Goal: Information Seeking & Learning: Learn about a topic

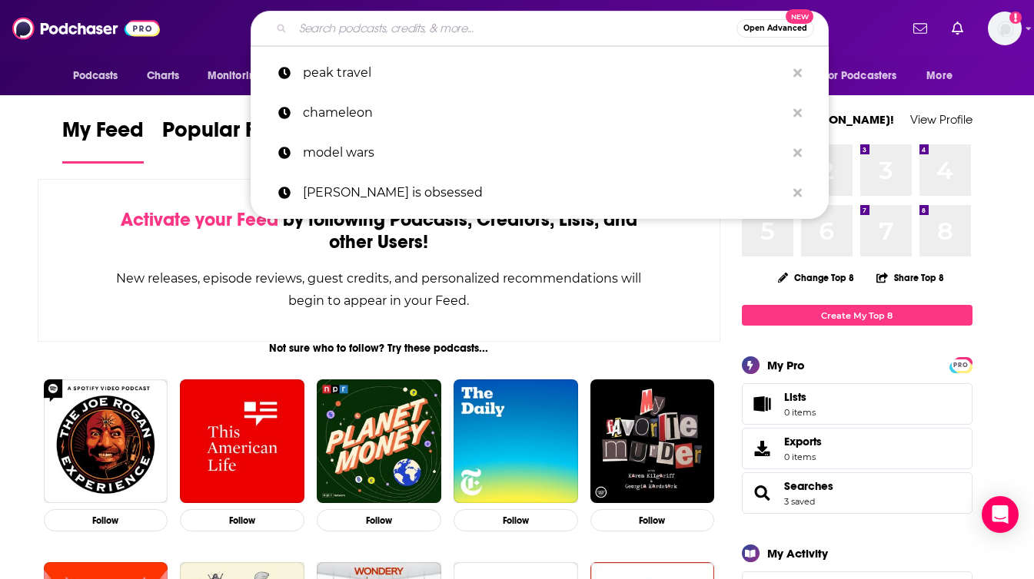
click at [438, 30] on input "Search podcasts, credits, & more..." at bounding box center [514, 28] width 443 height 25
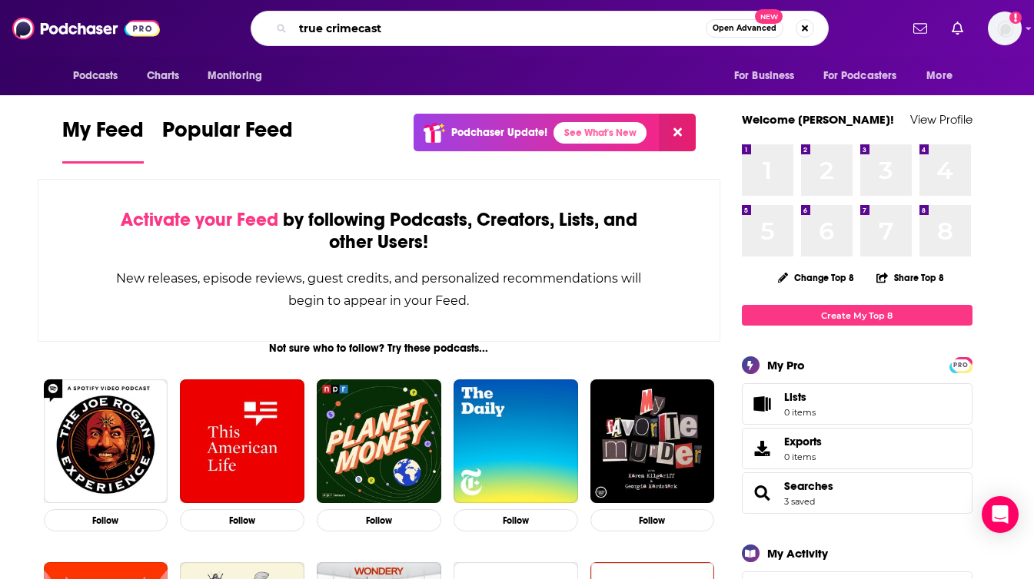
type input "true crimecast"
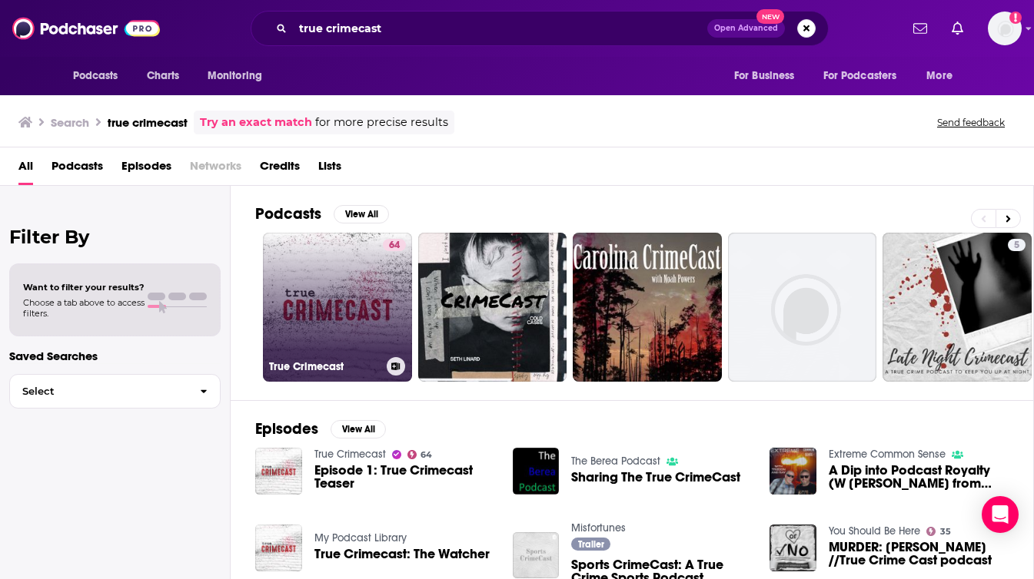
click at [317, 347] on link "64 True Crimecast" at bounding box center [337, 307] width 149 height 149
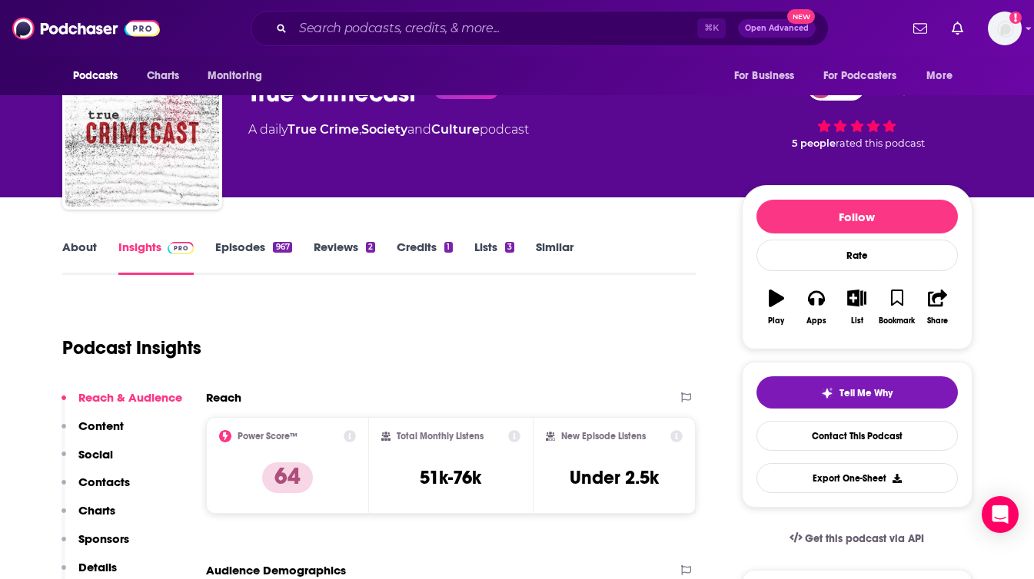
scroll to position [51, 0]
